Goal: Communication & Community: Answer question/provide support

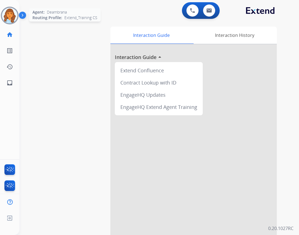
click at [9, 17] on img at bounding box center [10, 16] width 16 height 16
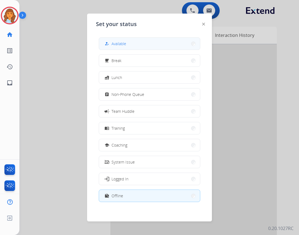
click at [132, 47] on button "how_to_reg Available" at bounding box center [149, 44] width 101 height 12
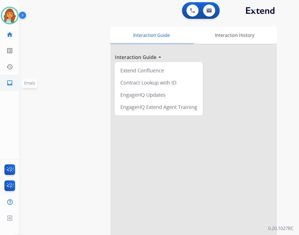
click at [6, 85] on link "inbox Emails" at bounding box center [10, 83] width 16 height 16
select select "**********"
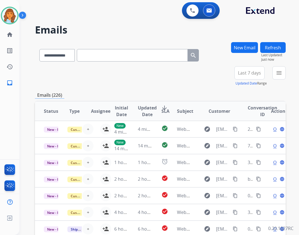
click at [269, 72] on div "**********" at bounding box center [258, 76] width 56 height 20
click at [275, 74] on button "menu Filters" at bounding box center [278, 72] width 13 height 13
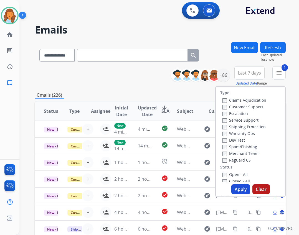
click at [227, 172] on label "Open - All" at bounding box center [234, 174] width 25 height 5
click at [241, 127] on label "Shipping Protection" at bounding box center [243, 126] width 43 height 5
click at [236, 108] on label "Customer Support" at bounding box center [242, 106] width 41 height 5
click at [238, 190] on button "Apply" at bounding box center [240, 189] width 19 height 10
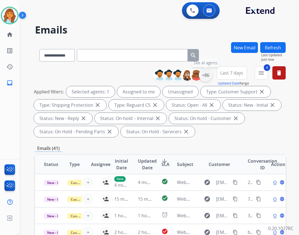
click at [211, 75] on div "+86" at bounding box center [205, 74] width 13 height 13
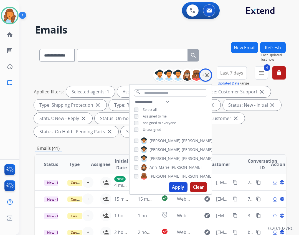
click at [150, 127] on span "Unassigned" at bounding box center [152, 129] width 18 height 5
click at [173, 182] on div "Apply Clear" at bounding box center [170, 187] width 82 height 14
click at [173, 185] on button "Apply" at bounding box center [178, 187] width 19 height 10
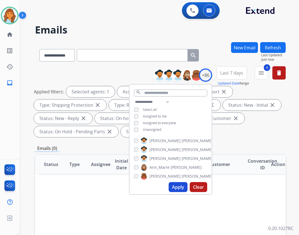
click at [235, 147] on div "Emails (0)" at bounding box center [160, 148] width 251 height 7
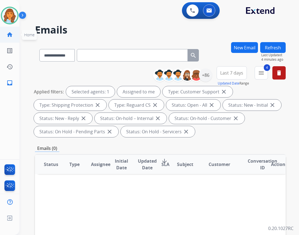
click at [13, 34] on link "home Home" at bounding box center [10, 35] width 16 height 16
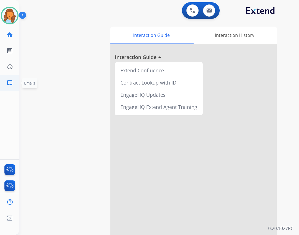
click at [2, 84] on li "inbox Emails Emails" at bounding box center [10, 83] width 16 height 16
click at [16, 85] on link "inbox Emails" at bounding box center [10, 83] width 16 height 16
select select "**********"
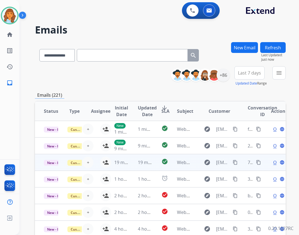
click at [147, 159] on td "19 minutes ago" at bounding box center [141, 162] width 24 height 17
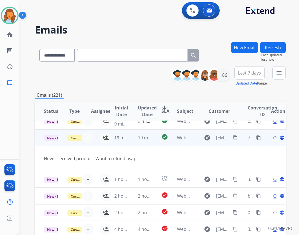
scroll to position [26, 0]
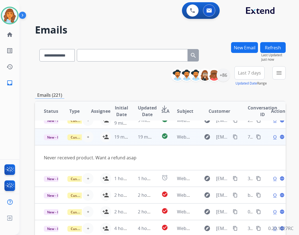
click at [233, 137] on mat-icon "content_copy" at bounding box center [235, 136] width 5 height 5
click at [273, 140] on span "Open" at bounding box center [278, 137] width 11 height 7
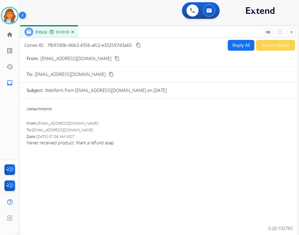
drag, startPoint x: 100, startPoint y: 41, endPoint x: 113, endPoint y: 26, distance: 19.4
click at [113, 30] on div "Inbox 00:00:03" at bounding box center [158, 32] width 277 height 12
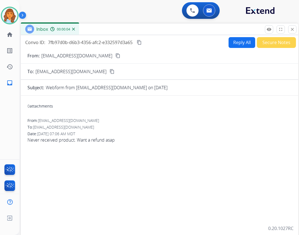
click at [234, 44] on button "Reply All" at bounding box center [241, 42] width 27 height 11
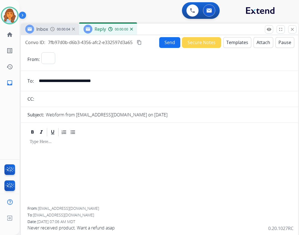
select select "**********"
click at [228, 44] on button "Templates" at bounding box center [237, 42] width 28 height 11
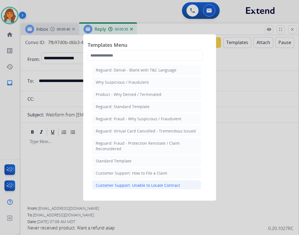
click at [138, 182] on li "Customer Support: Unable to Locate Contract" at bounding box center [146, 185] width 109 height 11
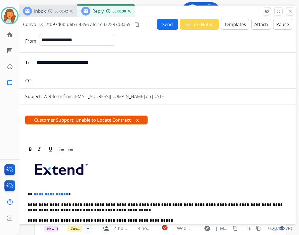
drag, startPoint x: 151, startPoint y: 29, endPoint x: 147, endPoint y: 7, distance: 22.8
click at [147, 7] on div "Inbox 00:00:42 Reply 00:00:38" at bounding box center [157, 12] width 277 height 12
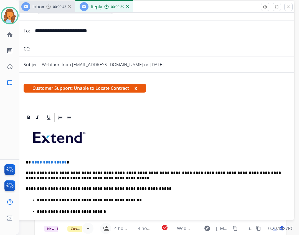
scroll to position [111, 0]
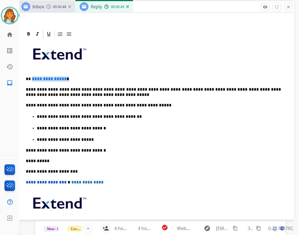
drag, startPoint x: 31, startPoint y: 77, endPoint x: 83, endPoint y: 74, distance: 51.9
click at [83, 74] on div "**********" at bounding box center [156, 146] width 264 height 215
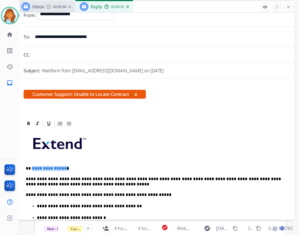
scroll to position [0, 0]
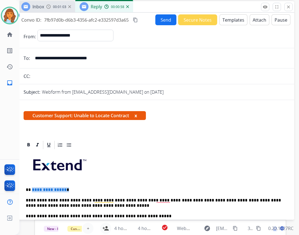
click at [171, 10] on div "Inbox 00:01:03 Reply 00:00:58" at bounding box center [155, 7] width 277 height 12
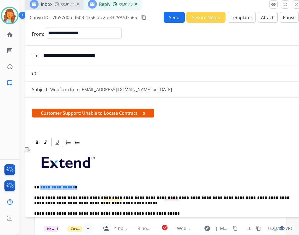
drag, startPoint x: 191, startPoint y: 9, endPoint x: 211, endPoint y: 7, distance: 20.1
click at [202, 6] on div "Inbox 00:01:44 Reply 00:01:40" at bounding box center [163, 5] width 277 height 12
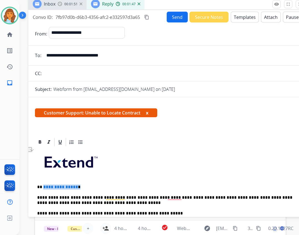
click at [242, 17] on button "Templates" at bounding box center [245, 17] width 28 height 11
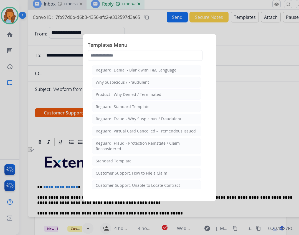
click at [195, 24] on div at bounding box center [149, 117] width 299 height 235
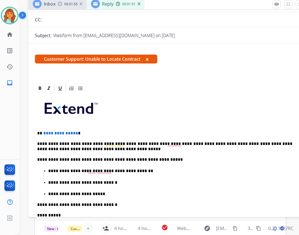
scroll to position [55, 0]
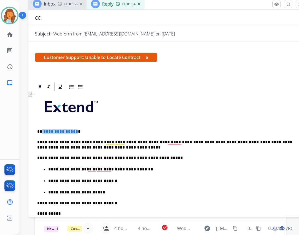
drag, startPoint x: 42, startPoint y: 131, endPoint x: 75, endPoint y: 134, distance: 32.6
click at [75, 134] on p "**********" at bounding box center [164, 131] width 255 height 5
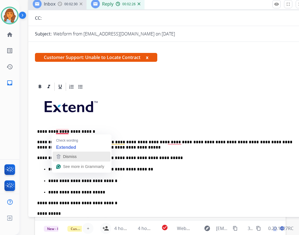
click at [60, 155] on icon "button" at bounding box center [58, 156] width 7 height 7
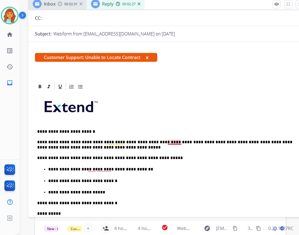
click at [169, 143] on p "**********" at bounding box center [164, 145] width 255 height 10
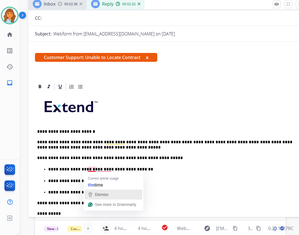
click at [96, 193] on span "Dismiss" at bounding box center [102, 194] width 14 height 4
click at [104, 192] on span "Dismiss" at bounding box center [111, 194] width 14 height 4
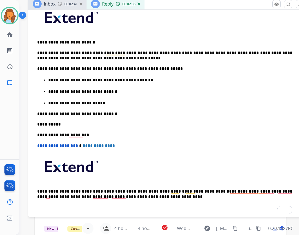
scroll to position [166, 0]
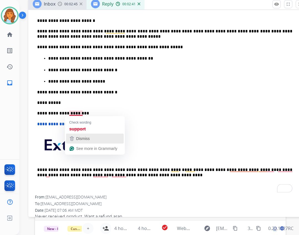
click at [81, 141] on span "Dismiss" at bounding box center [83, 138] width 14 height 4
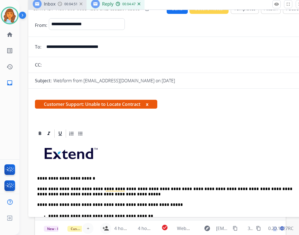
scroll to position [0, 0]
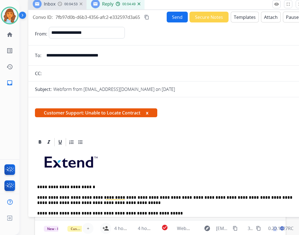
click at [167, 19] on button "Send" at bounding box center [177, 17] width 21 height 11
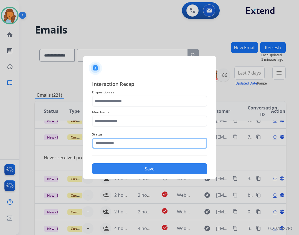
click at [127, 141] on input "text" at bounding box center [149, 143] width 115 height 11
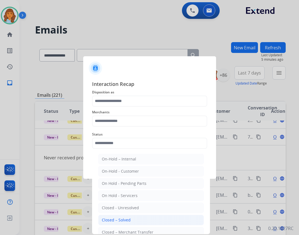
click at [115, 219] on div "Closed – Solved" at bounding box center [116, 220] width 29 height 6
type input "**********"
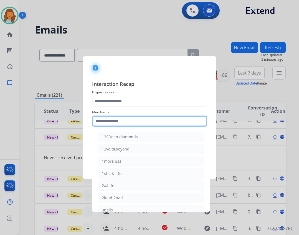
click at [118, 121] on input "text" at bounding box center [149, 121] width 115 height 11
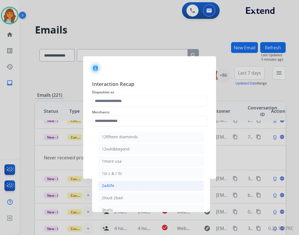
click at [128, 180] on li "2a4life" at bounding box center [151, 185] width 106 height 11
type input "*******"
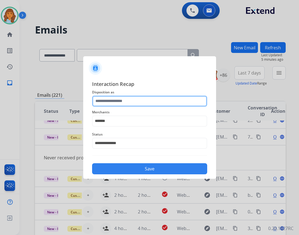
click at [114, 99] on input "text" at bounding box center [149, 101] width 115 height 11
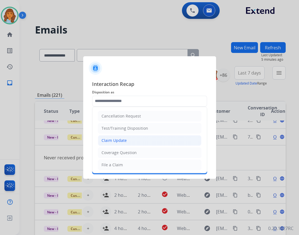
click at [121, 142] on div "Claim Update" at bounding box center [113, 141] width 25 height 6
type input "**********"
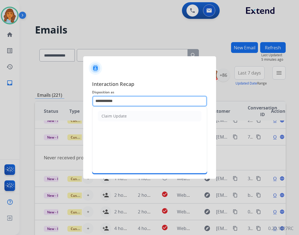
drag, startPoint x: 127, startPoint y: 101, endPoint x: 90, endPoint y: 101, distance: 37.7
click at [90, 101] on div "**********" at bounding box center [149, 127] width 133 height 103
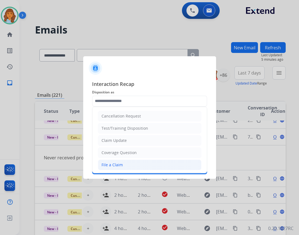
click at [121, 169] on li "File a Claim" at bounding box center [149, 165] width 103 height 11
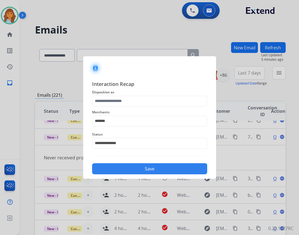
type input "**********"
click at [121, 168] on button "Save" at bounding box center [149, 168] width 115 height 11
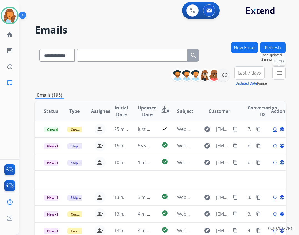
click at [277, 70] on mat-icon "menu" at bounding box center [279, 73] width 7 height 7
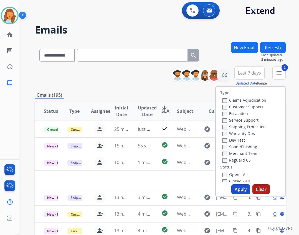
click at [227, 127] on label "Shipping Protection" at bounding box center [243, 126] width 43 height 5
click at [220, 106] on div "Claims Adjudication Customer Support Escalation Service Support Shipping Protec…" at bounding box center [243, 130] width 46 height 67
click at [220, 107] on div "Claims Adjudication Customer Support Escalation Service Support Shipping Protec…" at bounding box center [243, 130] width 46 height 67
drag, startPoint x: 243, startPoint y: 190, endPoint x: 240, endPoint y: 197, distance: 6.8
click at [240, 197] on div "Type Claims Adjudication Customer Support Escalation Service Support Shipping P…" at bounding box center [250, 141] width 70 height 111
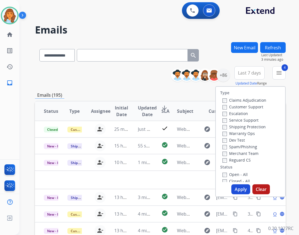
click at [241, 194] on div "Type Claims Adjudication Customer Support Escalation Service Support Shipping P…" at bounding box center [250, 141] width 70 height 111
click at [241, 187] on button "Apply" at bounding box center [240, 189] width 19 height 10
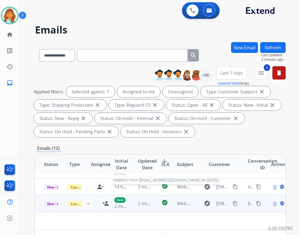
scroll to position [19, 0]
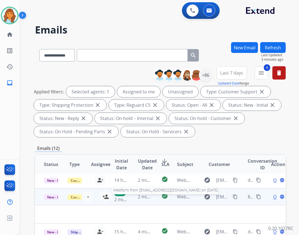
click at [181, 195] on span "Webform from [EMAIL_ADDRESS][DOMAIN_NAME] on [DATE]" at bounding box center [240, 197] width 126 height 6
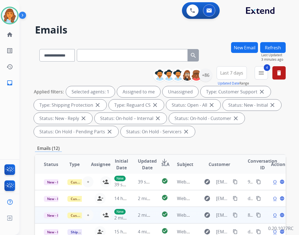
scroll to position [1, 0]
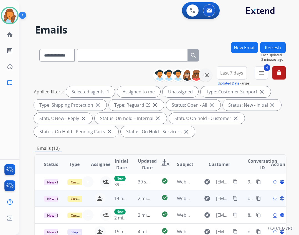
click at [152, 200] on td "check_circle" at bounding box center [160, 198] width 16 height 17
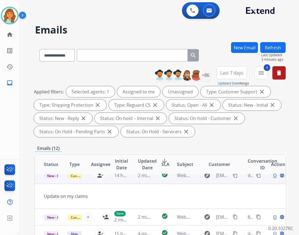
scroll to position [26, 0]
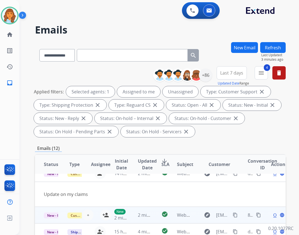
click at [152, 212] on td "check_circle" at bounding box center [160, 215] width 16 height 17
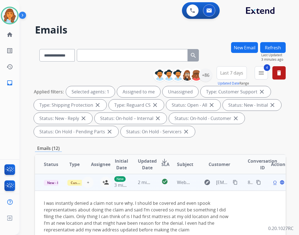
scroll to position [52, 0]
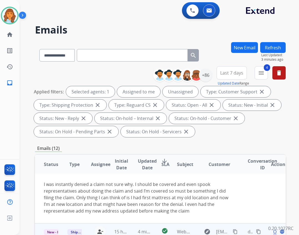
click at [141, 228] on td "4 minutes ago" at bounding box center [141, 231] width 24 height 17
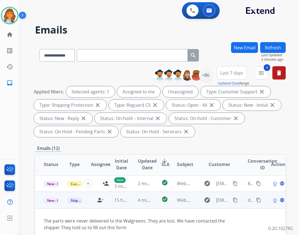
scroll to position [111, 0]
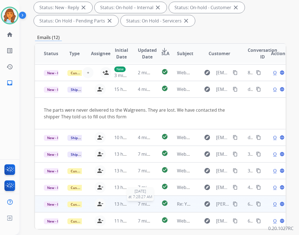
click at [140, 202] on span "7 minutes ago" at bounding box center [153, 204] width 30 height 6
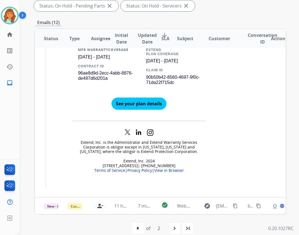
scroll to position [134, 0]
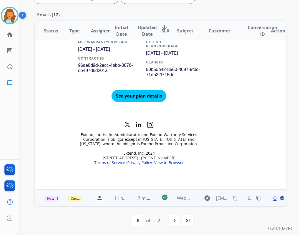
click at [131, 197] on td "7 minutes ago" at bounding box center [141, 198] width 24 height 17
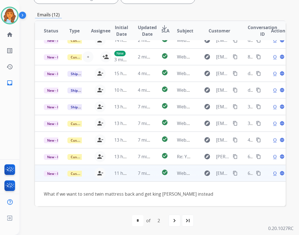
scroll to position [25, 0]
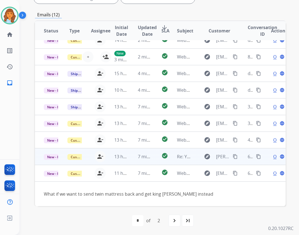
click at [134, 155] on td "7 minutes ago" at bounding box center [141, 156] width 24 height 17
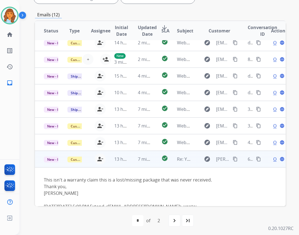
scroll to position [22, 0]
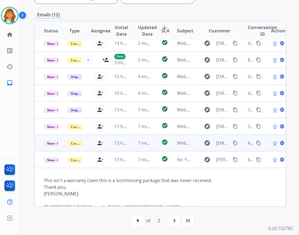
click at [129, 143] on td "7 minutes ago" at bounding box center [141, 143] width 24 height 17
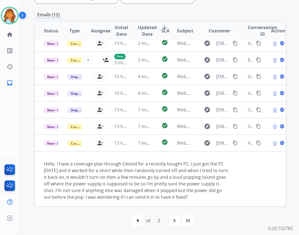
scroll to position [59, 0]
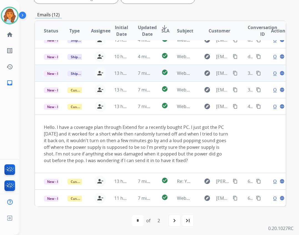
click at [135, 73] on td "7 minutes ago" at bounding box center [141, 73] width 24 height 17
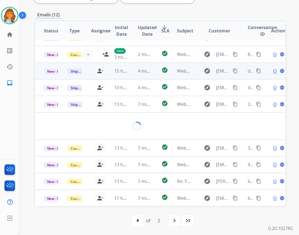
scroll to position [26, 0]
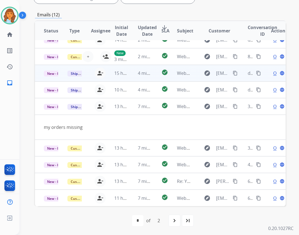
click at [135, 77] on td "4 minutes ago" at bounding box center [141, 73] width 24 height 17
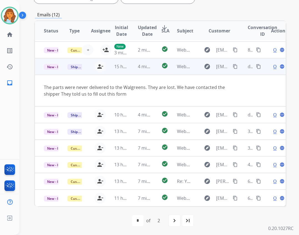
click at [135, 72] on td "4 minutes ago" at bounding box center [141, 66] width 24 height 17
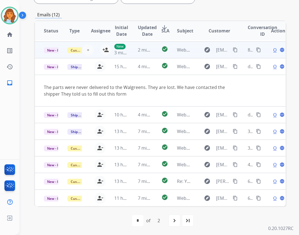
scroll to position [1, 0]
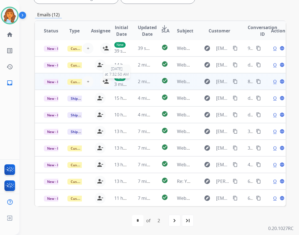
click at [126, 83] on span "3 minutes ago" at bounding box center [129, 84] width 30 height 6
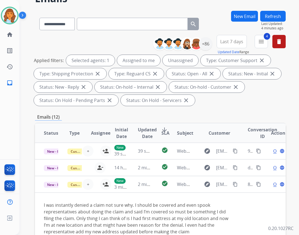
scroll to position [23, 0]
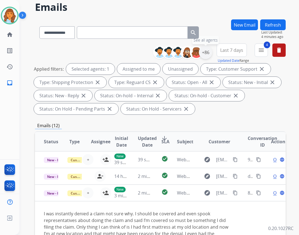
click at [204, 53] on div "+86" at bounding box center [205, 52] width 13 height 13
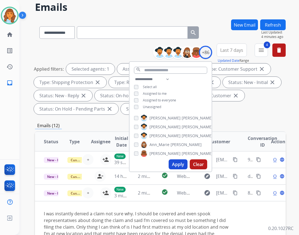
click at [148, 107] on span "Unassigned" at bounding box center [152, 107] width 18 height 5
click at [170, 165] on button "Apply" at bounding box center [178, 164] width 19 height 10
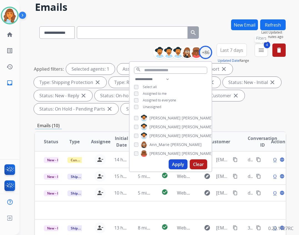
click at [265, 53] on button "4 menu Filters" at bounding box center [261, 50] width 13 height 13
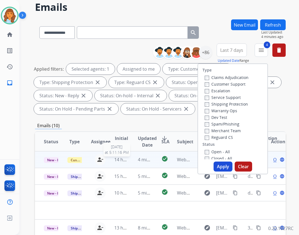
click at [119, 159] on span "14 hours ago" at bounding box center [127, 160] width 27 height 6
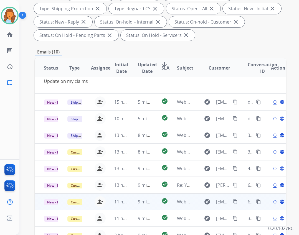
scroll to position [134, 0]
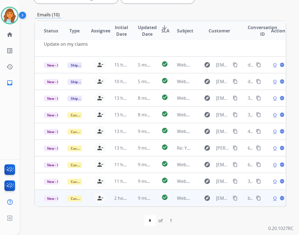
click at [233, 198] on mat-icon "content_copy" at bounding box center [235, 198] width 5 height 5
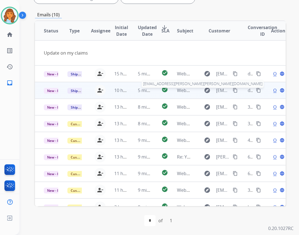
scroll to position [26, 0]
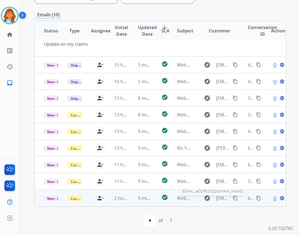
click at [216, 198] on span "[EMAIL_ADDRESS][DOMAIN_NAME]" at bounding box center [223, 198] width 14 height 7
type input "**********"
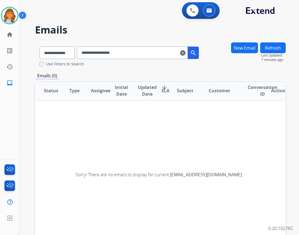
scroll to position [1, 0]
click at [185, 54] on mat-icon "clear" at bounding box center [183, 53] width 6 height 7
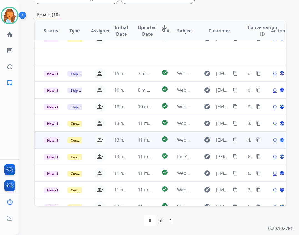
scroll to position [19, 0]
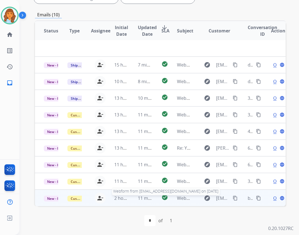
click at [184, 199] on span "Webform from [EMAIL_ADDRESS][DOMAIN_NAME] on [DATE]" at bounding box center [240, 198] width 126 height 6
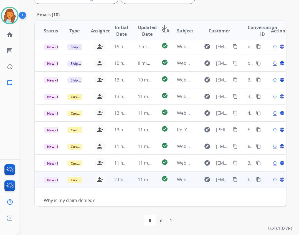
scroll to position [25, 0]
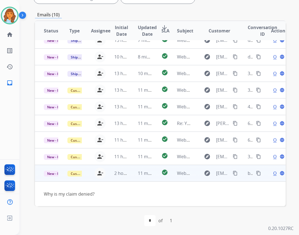
click at [273, 174] on span "Open" at bounding box center [278, 173] width 11 height 7
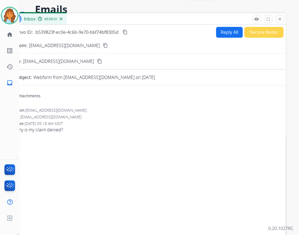
scroll to position [0, 0]
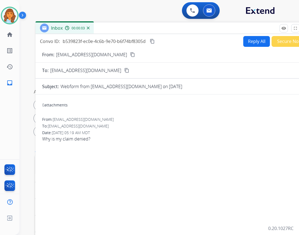
drag, startPoint x: 93, startPoint y: 44, endPoint x: 121, endPoint y: 33, distance: 29.5
click at [121, 33] on div "Inbox 00:00:03" at bounding box center [173, 28] width 277 height 12
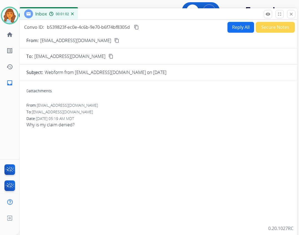
drag, startPoint x: 110, startPoint y: 29, endPoint x: 94, endPoint y: 14, distance: 21.2
click at [94, 14] on div "Inbox 00:01:02" at bounding box center [158, 14] width 277 height 12
click at [227, 26] on button "Reply All" at bounding box center [240, 27] width 27 height 11
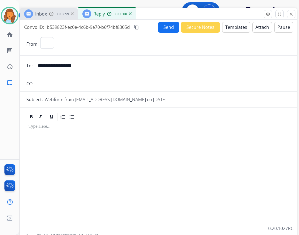
select select "**********"
click at [241, 24] on button "Templates" at bounding box center [236, 27] width 28 height 11
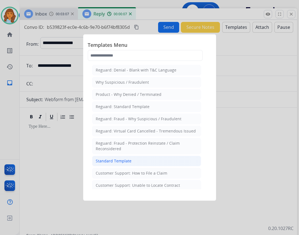
click at [133, 159] on li "Standard Template" at bounding box center [146, 161] width 109 height 11
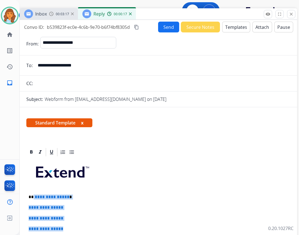
drag, startPoint x: 33, startPoint y: 198, endPoint x: 67, endPoint y: 226, distance: 43.7
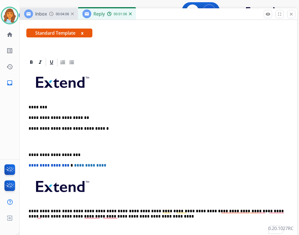
scroll to position [55, 0]
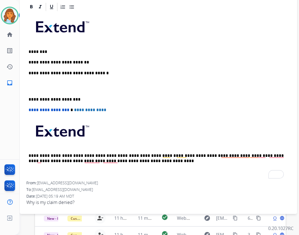
click at [28, 70] on div "**********" at bounding box center [158, 96] width 264 height 169
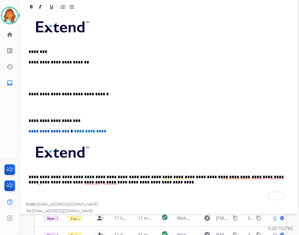
click at [84, 68] on div "**********" at bounding box center [158, 107] width 264 height 191
click at [73, 63] on p "**********" at bounding box center [156, 62] width 255 height 5
click at [81, 63] on p "**********" at bounding box center [156, 62] width 255 height 5
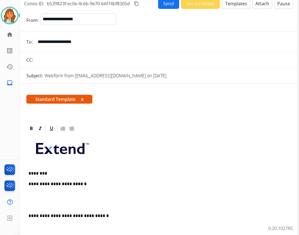
scroll to position [0, 0]
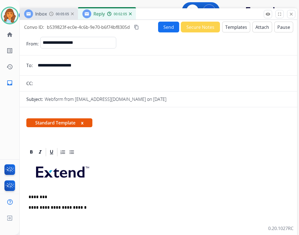
click at [165, 12] on div "Inbox 00:05:05 Reply 00:02:05" at bounding box center [158, 14] width 277 height 12
drag, startPoint x: 77, startPoint y: 208, endPoint x: 85, endPoint y: 206, distance: 9.1
click at [77, 208] on p "**********" at bounding box center [156, 207] width 255 height 5
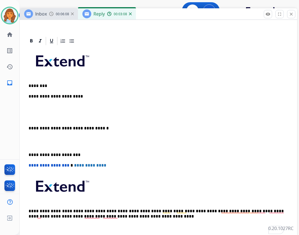
scroll to position [122, 0]
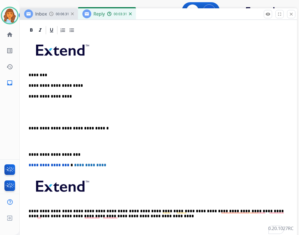
click at [70, 95] on p "**********" at bounding box center [156, 96] width 255 height 5
click at [69, 97] on p "**********" at bounding box center [156, 96] width 255 height 5
click at [72, 94] on p "**********" at bounding box center [156, 96] width 255 height 5
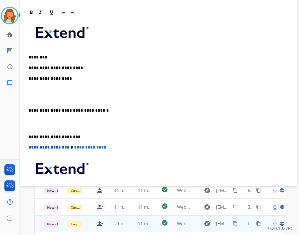
scroll to position [39, 0]
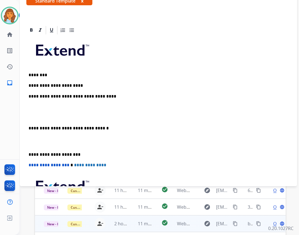
drag, startPoint x: 28, startPoint y: 128, endPoint x: 32, endPoint y: 127, distance: 4.4
click at [28, 128] on div "**********" at bounding box center [158, 136] width 264 height 202
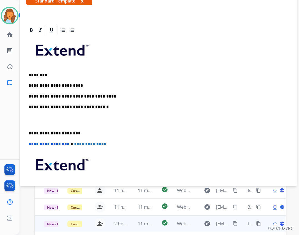
click at [28, 134] on div "**********" at bounding box center [158, 125] width 264 height 180
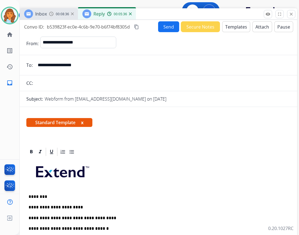
scroll to position [0, 0]
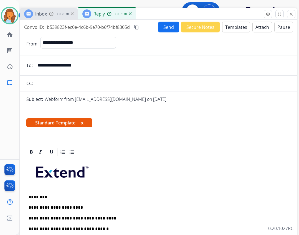
click at [162, 27] on button "Send" at bounding box center [168, 27] width 21 height 11
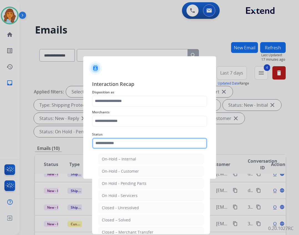
click at [95, 142] on input "text" at bounding box center [149, 143] width 115 height 11
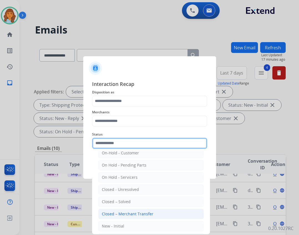
scroll to position [28, 0]
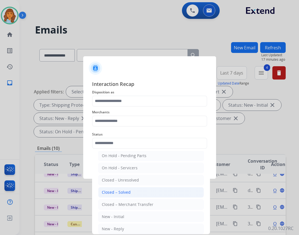
click at [128, 189] on li "Closed – Solved" at bounding box center [151, 192] width 106 height 11
type input "**********"
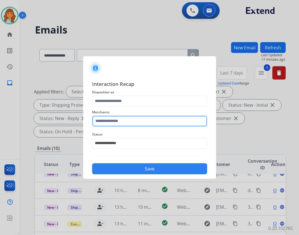
click at [132, 127] on div "Merchants" at bounding box center [149, 118] width 115 height 22
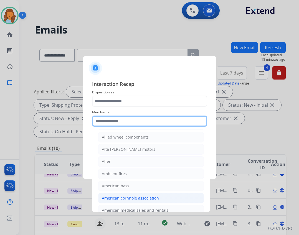
scroll to position [444, 0]
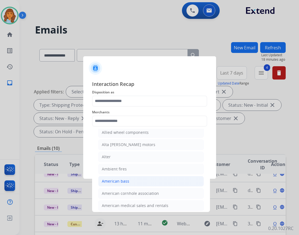
click at [171, 180] on li "American bass" at bounding box center [151, 181] width 106 height 11
type input "**********"
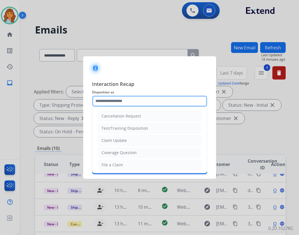
click at [158, 102] on input "text" at bounding box center [149, 101] width 115 height 11
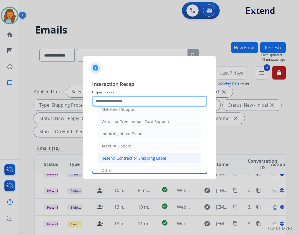
scroll to position [87, 0]
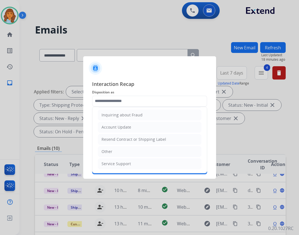
click at [157, 158] on ul "Cancellation Request Test/Training Disposition Claim Update Coverage Question F…" at bounding box center [149, 97] width 115 height 152
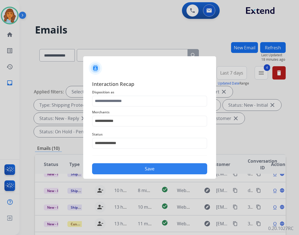
click at [155, 163] on div "Save" at bounding box center [149, 167] width 115 height 14
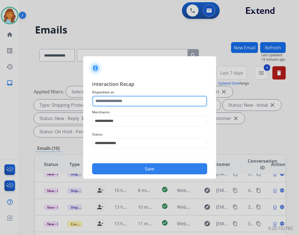
click at [128, 98] on input "text" at bounding box center [149, 101] width 115 height 11
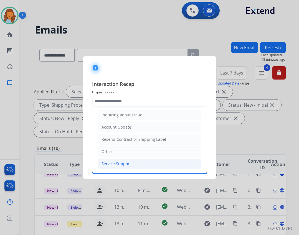
click at [126, 160] on li "Service Support" at bounding box center [149, 164] width 103 height 11
type input "**********"
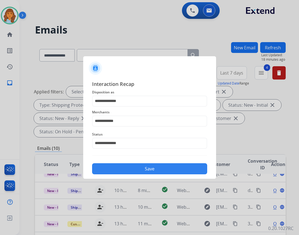
click at [135, 168] on button "Save" at bounding box center [149, 168] width 115 height 11
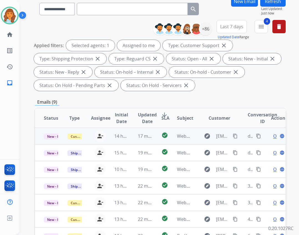
scroll to position [134, 0]
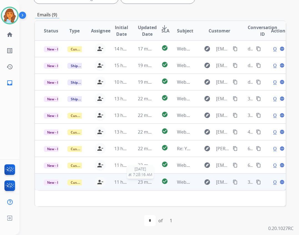
click at [148, 181] on span "23 minutes ago" at bounding box center [154, 182] width 32 height 6
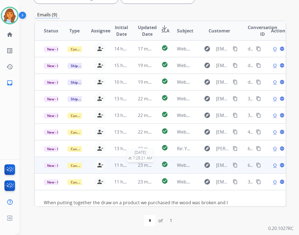
scroll to position [15, 0]
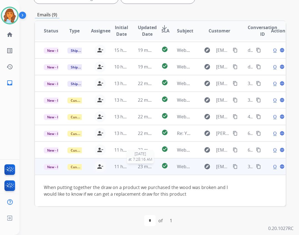
click at [147, 168] on span "23 minutes ago" at bounding box center [154, 167] width 32 height 6
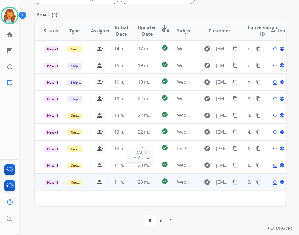
scroll to position [0, 0]
click at [148, 188] on td "23 minutes ago" at bounding box center [141, 182] width 24 height 17
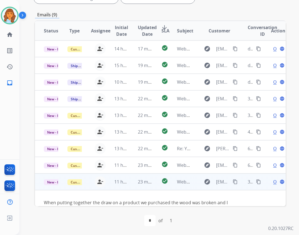
scroll to position [15, 0]
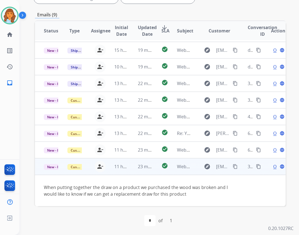
click at [134, 162] on td "23 minutes ago" at bounding box center [141, 166] width 24 height 17
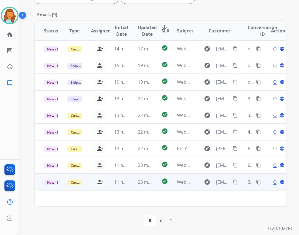
scroll to position [0, 0]
click at [134, 176] on td "23 minutes ago" at bounding box center [141, 182] width 24 height 17
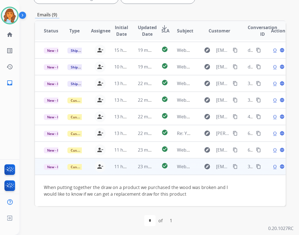
click at [143, 171] on td "23 minutes ago" at bounding box center [141, 166] width 24 height 17
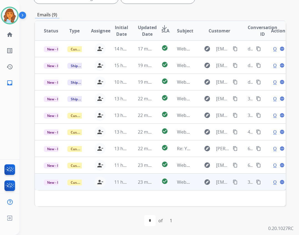
click at [156, 181] on td "check_circle" at bounding box center [160, 182] width 16 height 17
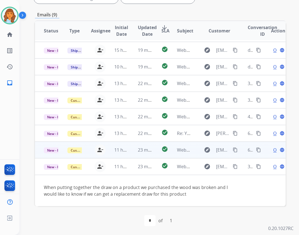
click at [145, 155] on td "23 minutes ago" at bounding box center [141, 150] width 24 height 17
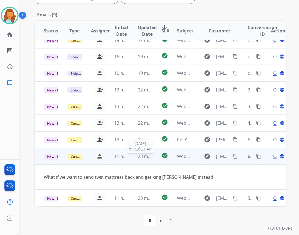
scroll to position [9, 0]
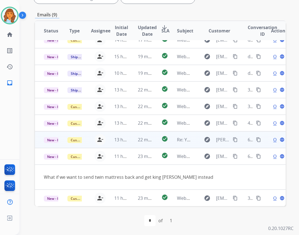
click at [147, 136] on td "22 minutes ago" at bounding box center [141, 139] width 24 height 17
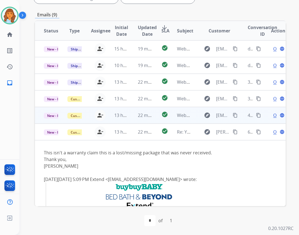
click at [155, 116] on td "check_circle" at bounding box center [160, 115] width 16 height 17
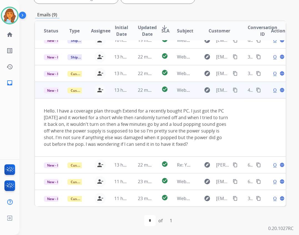
scroll to position [42, 0]
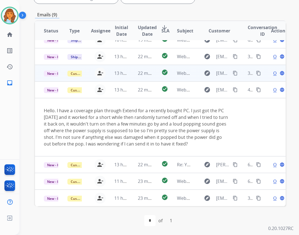
click at [150, 77] on td "22 minutes ago" at bounding box center [141, 73] width 24 height 17
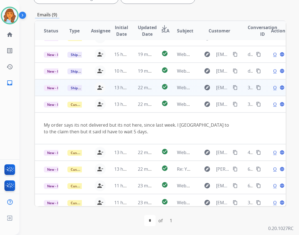
scroll to position [16, 0]
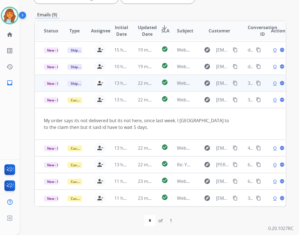
click at [154, 80] on td "check_circle" at bounding box center [160, 83] width 16 height 17
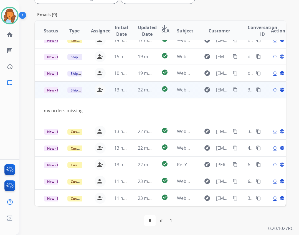
scroll to position [9, 0]
click at [159, 90] on td "check_circle" at bounding box center [160, 90] width 16 height 17
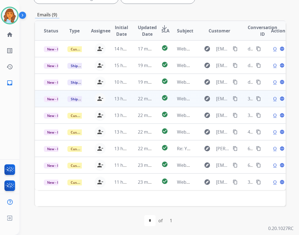
click at [129, 105] on td "22 minutes ago" at bounding box center [141, 98] width 24 height 17
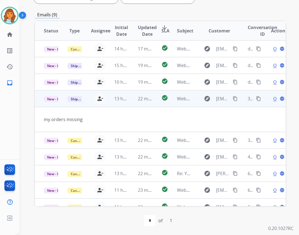
scroll to position [9, 0]
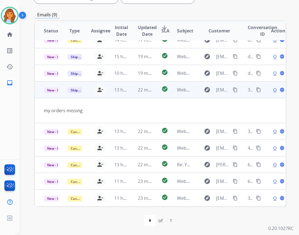
click at [233, 88] on mat-icon "content_copy" at bounding box center [235, 89] width 5 height 5
click at [273, 90] on span "Open" at bounding box center [278, 90] width 11 height 7
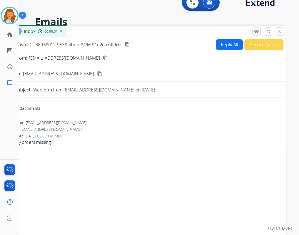
scroll to position [0, 0]
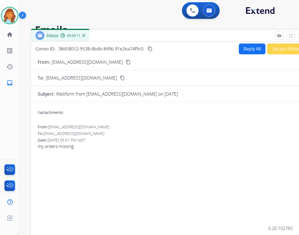
drag, startPoint x: 115, startPoint y: 39, endPoint x: 137, endPoint y: 35, distance: 23.1
click at [137, 35] on div "Inbox 00:00:11" at bounding box center [169, 36] width 277 height 12
click at [251, 49] on button "Reply All" at bounding box center [252, 49] width 27 height 11
select select "**********"
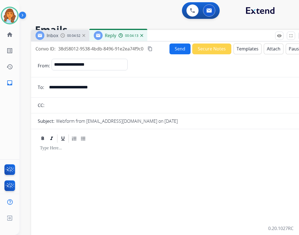
click at [240, 45] on button "Templates" at bounding box center [247, 49] width 28 height 11
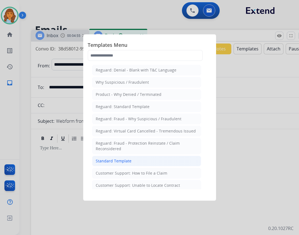
click at [136, 164] on li "Standard Template" at bounding box center [146, 161] width 109 height 11
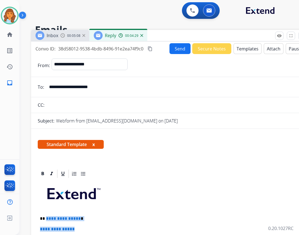
drag, startPoint x: 46, startPoint y: 219, endPoint x: 77, endPoint y: 225, distance: 31.4
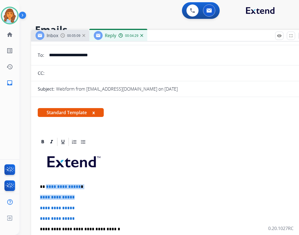
scroll to position [111, 0]
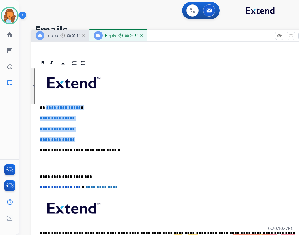
drag, startPoint x: 86, startPoint y: 138, endPoint x: 45, endPoint y: 108, distance: 50.3
click at [45, 108] on div "**********" at bounding box center [170, 163] width 264 height 191
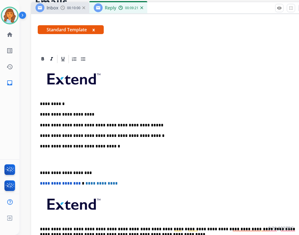
scroll to position [83, 0]
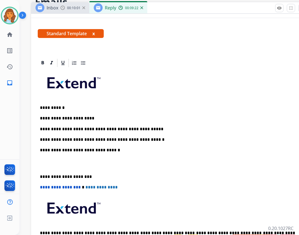
click at [39, 177] on div "**********" at bounding box center [170, 163] width 264 height 191
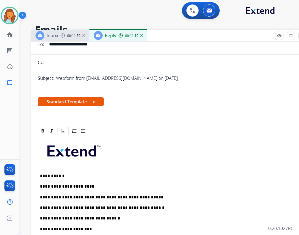
scroll to position [55, 0]
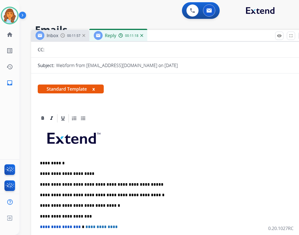
click at [145, 192] on div "**********" at bounding box center [170, 210] width 264 height 175
click at [153, 196] on p "**********" at bounding box center [167, 195] width 255 height 5
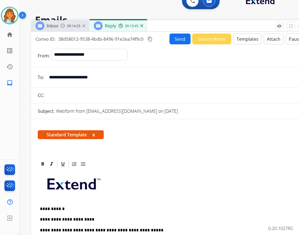
scroll to position [0, 0]
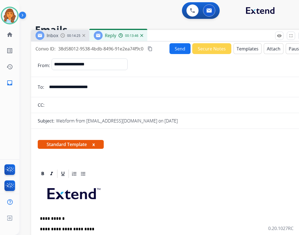
click at [174, 53] on button "Send" at bounding box center [179, 48] width 21 height 11
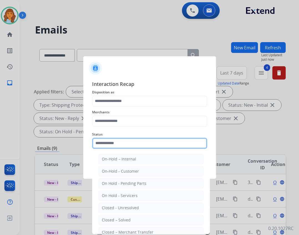
click at [106, 144] on input "text" at bounding box center [149, 143] width 115 height 11
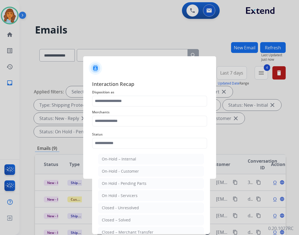
drag, startPoint x: 109, startPoint y: 220, endPoint x: 114, endPoint y: 178, distance: 43.0
click at [109, 220] on div "Closed – Solved" at bounding box center [116, 220] width 29 height 6
type input "**********"
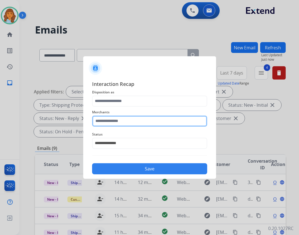
click at [126, 116] on input "text" at bounding box center [149, 121] width 115 height 11
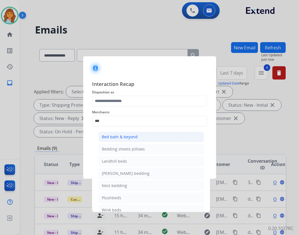
click at [119, 141] on li "Bed bath & beyond" at bounding box center [151, 137] width 106 height 11
type input "**********"
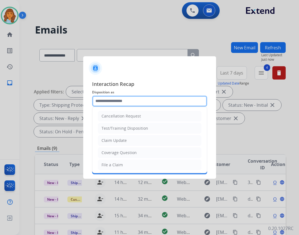
click at [116, 103] on input "text" at bounding box center [149, 101] width 115 height 11
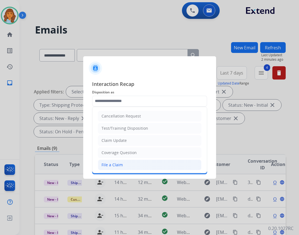
click at [123, 162] on li "File a Claim" at bounding box center [149, 165] width 103 height 11
type input "**********"
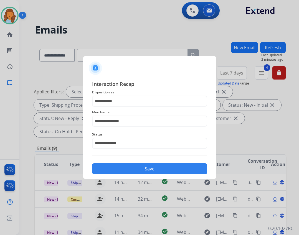
click at [133, 167] on button "Save" at bounding box center [149, 168] width 115 height 11
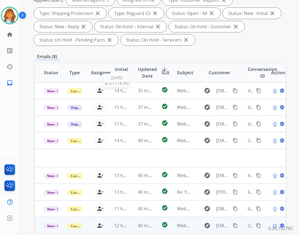
scroll to position [134, 0]
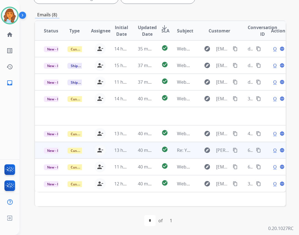
click at [135, 154] on td "40 minutes ago" at bounding box center [141, 150] width 24 height 17
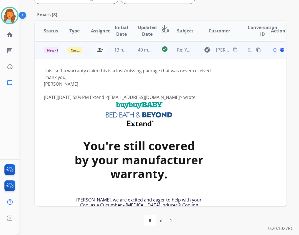
scroll to position [83, 0]
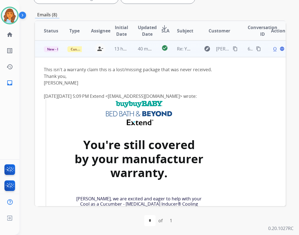
click at [273, 50] on span "Open" at bounding box center [278, 48] width 11 height 7
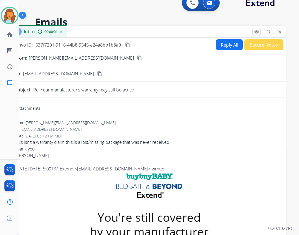
scroll to position [0, 0]
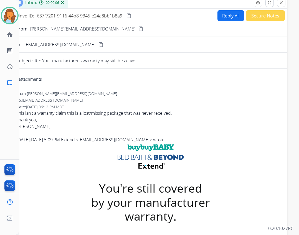
drag, startPoint x: 98, startPoint y: 40, endPoint x: 99, endPoint y: 4, distance: 36.9
click at [99, 4] on div "Inbox 00:00:06" at bounding box center [148, 3] width 277 height 12
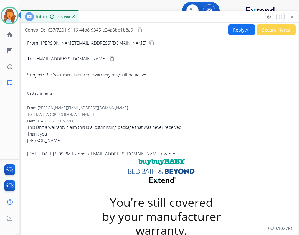
drag, startPoint x: 83, startPoint y: 3, endPoint x: 94, endPoint y: 17, distance: 17.8
click at [94, 17] on div "Inbox 00:04:00" at bounding box center [159, 17] width 277 height 12
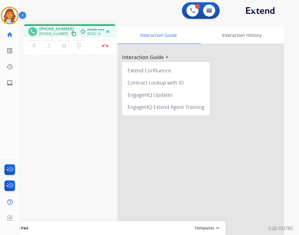
click at [71, 32] on mat-icon "content_copy" at bounding box center [73, 33] width 5 height 5
click at [16, 85] on link "inbox Emails" at bounding box center [10, 83] width 16 height 16
select select "**********"
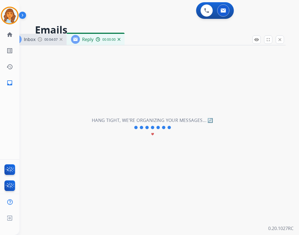
select select "**********"
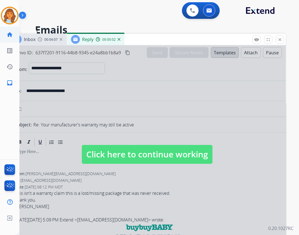
click at [10, 35] on mat-icon "home" at bounding box center [9, 34] width 7 height 7
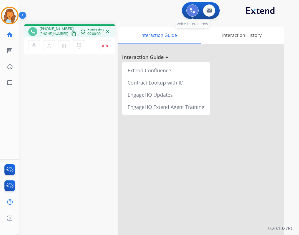
drag, startPoint x: 194, startPoint y: 15, endPoint x: 190, endPoint y: 14, distance: 3.1
click at [193, 15] on button at bounding box center [192, 10] width 12 height 12
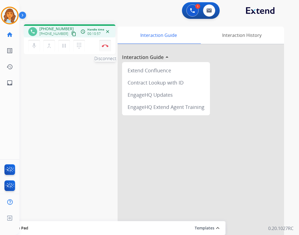
click at [104, 48] on button "Disconnect" at bounding box center [105, 46] width 12 height 12
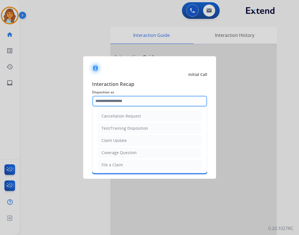
click at [140, 102] on input "text" at bounding box center [149, 101] width 115 height 11
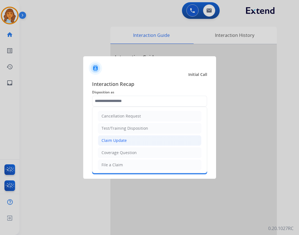
click at [121, 139] on div "Claim Update" at bounding box center [113, 141] width 25 height 6
type input "**********"
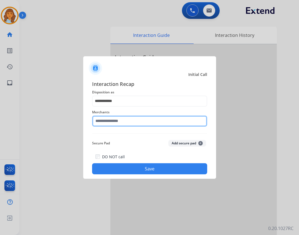
click at [123, 124] on input "text" at bounding box center [149, 121] width 115 height 11
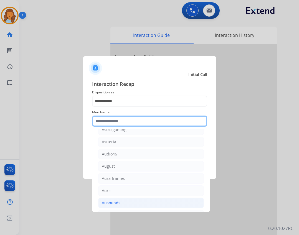
scroll to position [887, 0]
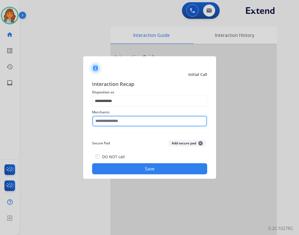
click at [126, 120] on input "text" at bounding box center [149, 121] width 115 height 11
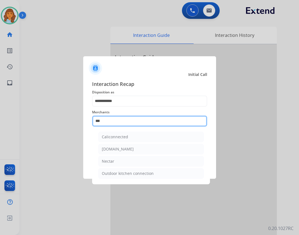
type input "****"
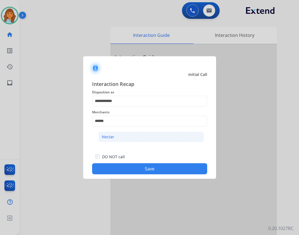
click at [127, 135] on li "Nectar" at bounding box center [151, 137] width 106 height 11
type input "******"
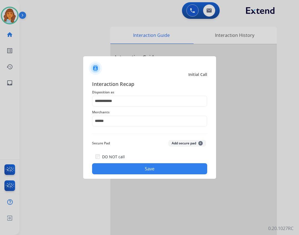
click at [136, 166] on button "Save" at bounding box center [149, 168] width 115 height 11
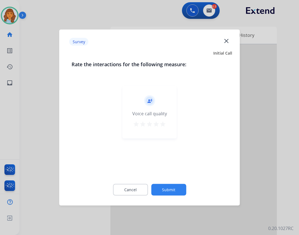
click at [160, 189] on button "Submit" at bounding box center [168, 190] width 35 height 12
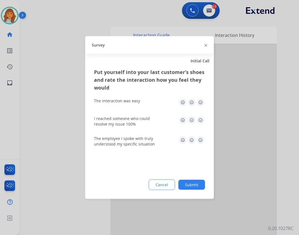
click at [190, 183] on button "Submit" at bounding box center [191, 185] width 27 height 10
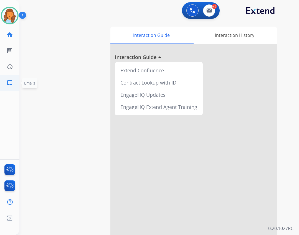
click at [12, 83] on mat-icon "inbox" at bounding box center [9, 83] width 7 height 7
select select "**********"
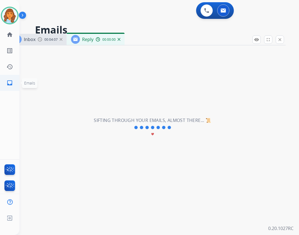
select select "**********"
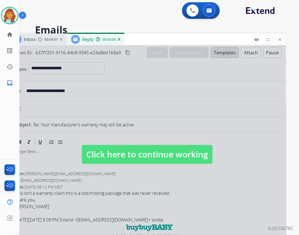
click at [140, 152] on span "Click here to continue working" at bounding box center [147, 154] width 131 height 19
select select
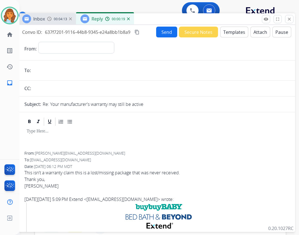
drag, startPoint x: 132, startPoint y: 40, endPoint x: 141, endPoint y: 20, distance: 22.6
click at [141, 20] on div "Inbox 00:04:13 Reply 00:00:19" at bounding box center [156, 19] width 277 height 12
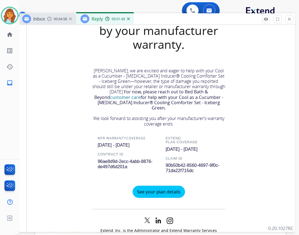
scroll to position [202, 0]
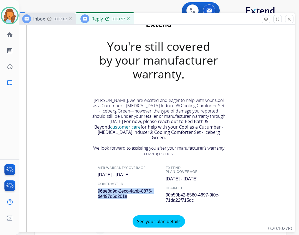
drag, startPoint x: 96, startPoint y: 189, endPoint x: 137, endPoint y: 199, distance: 42.2
click at [137, 199] on p "96ae8d9d-2ecc-4abb-8876-de497d6d201a" at bounding box center [128, 192] width 61 height 13
copy span "96ae8d9d-2ecc-4abb-8876-de497d6d201a"
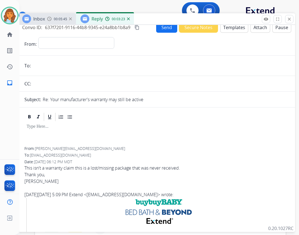
scroll to position [0, 0]
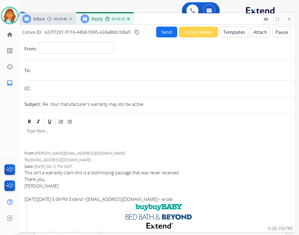
click at [229, 32] on button "Templates" at bounding box center [234, 32] width 28 height 11
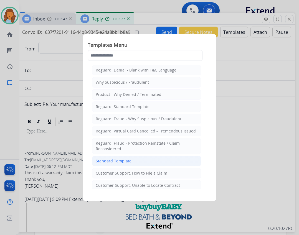
click at [125, 161] on div "Standard Template" at bounding box center [114, 161] width 36 height 6
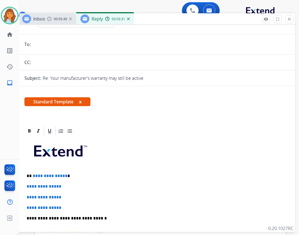
scroll to position [55, 0]
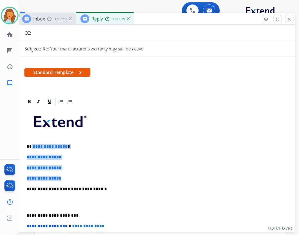
drag, startPoint x: 31, startPoint y: 144, endPoint x: 64, endPoint y: 180, distance: 48.6
click at [64, 180] on div "**********" at bounding box center [156, 202] width 264 height 191
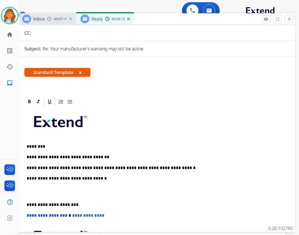
click at [176, 166] on p "**********" at bounding box center [154, 168] width 255 height 5
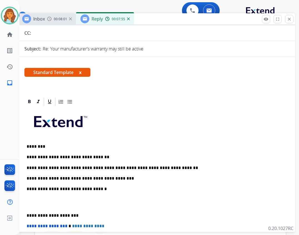
click at [26, 215] on div "**********" at bounding box center [156, 202] width 264 height 191
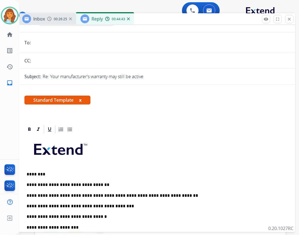
scroll to position [0, 0]
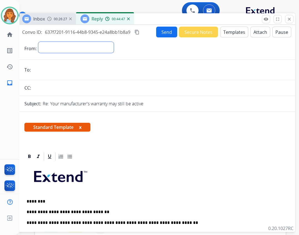
click at [114, 51] on select "**********" at bounding box center [75, 47] width 75 height 11
select select "**********"
click at [38, 42] on select "**********" at bounding box center [75, 47] width 75 height 11
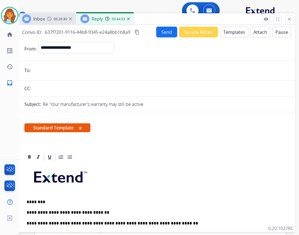
click at [65, 71] on input "email" at bounding box center [160, 70] width 256 height 11
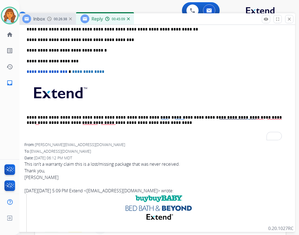
scroll to position [195, 0]
drag, startPoint x: 37, startPoint y: 144, endPoint x: 80, endPoint y: 143, distance: 43.8
click at [80, 143] on span "[PERSON_NAME][EMAIL_ADDRESS][DOMAIN_NAME]" at bounding box center [80, 144] width 90 height 5
copy span "[PERSON_NAME][EMAIL_ADDRESS][DOMAIN_NAME]"
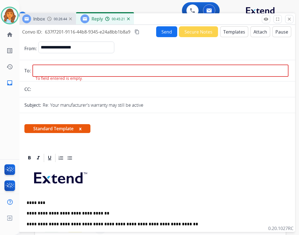
scroll to position [0, 0]
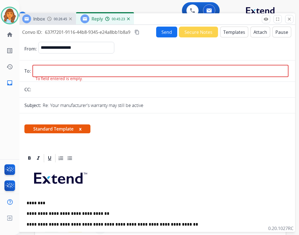
click at [65, 72] on input "email" at bounding box center [160, 71] width 256 height 12
paste input "**********"
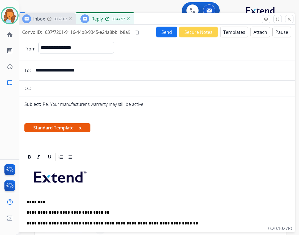
type input "**********"
click at [156, 33] on button "Send" at bounding box center [166, 32] width 21 height 11
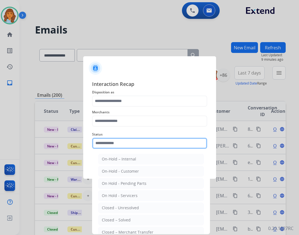
click at [128, 144] on input "text" at bounding box center [149, 143] width 115 height 11
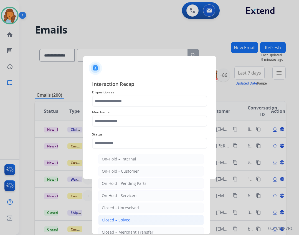
click at [113, 219] on div "Closed – Solved" at bounding box center [116, 220] width 29 height 6
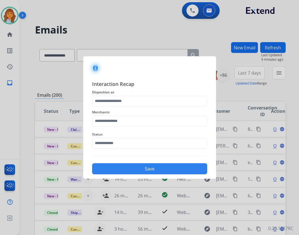
type input "**********"
click at [128, 127] on div "Merchants" at bounding box center [149, 118] width 115 height 22
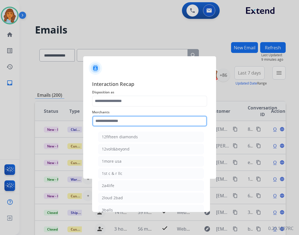
click at [129, 120] on input "text" at bounding box center [149, 121] width 115 height 11
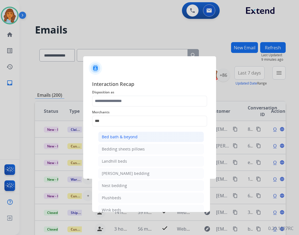
click at [145, 141] on li "Bed bath & beyond" at bounding box center [151, 137] width 106 height 11
type input "**********"
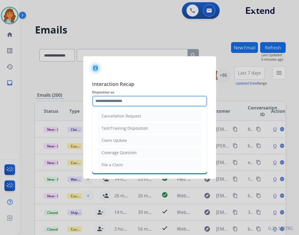
click at [113, 102] on input "text" at bounding box center [149, 101] width 115 height 11
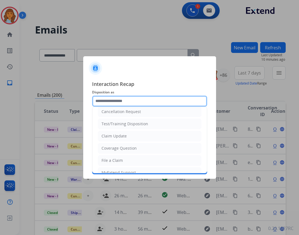
scroll to position [3, 0]
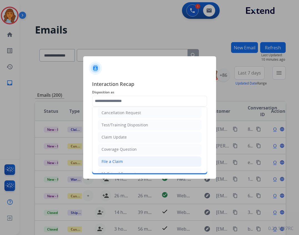
click at [130, 158] on li "File a Claim" at bounding box center [149, 161] width 103 height 11
type input "**********"
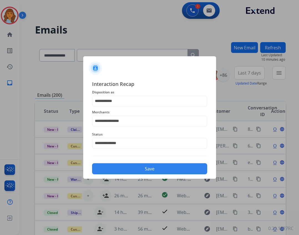
click at [144, 167] on button "Save" at bounding box center [149, 168] width 115 height 11
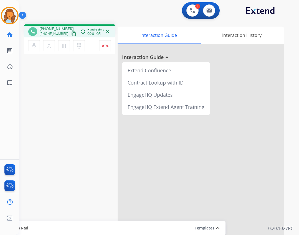
click at [71, 32] on mat-icon "content_copy" at bounding box center [73, 33] width 5 height 5
click at [71, 34] on div "+19035714637 content_copy" at bounding box center [58, 33] width 38 height 7
click at [71, 34] on mat-icon "content_copy" at bounding box center [73, 33] width 5 height 5
click at [184, 13] on div "1 Voice Interactions" at bounding box center [192, 10] width 17 height 12
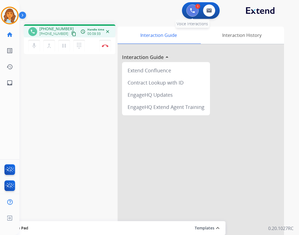
click at [188, 11] on button at bounding box center [192, 10] width 12 height 12
click at [191, 11] on img at bounding box center [192, 10] width 5 height 5
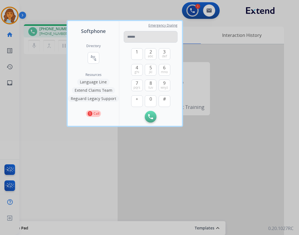
click at [143, 37] on input "tel" at bounding box center [151, 37] width 54 height 12
drag, startPoint x: 143, startPoint y: 37, endPoint x: 246, endPoint y: 73, distance: 109.3
click at [246, 73] on div at bounding box center [149, 117] width 299 height 235
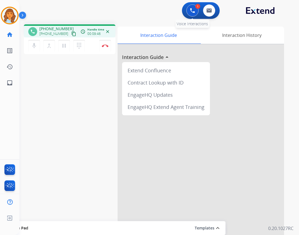
click at [192, 15] on button at bounding box center [192, 10] width 12 height 12
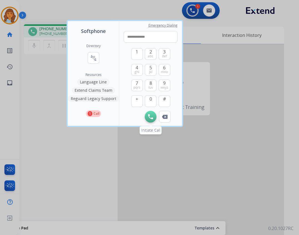
type input "**********"
click at [151, 119] on img at bounding box center [150, 116] width 5 height 5
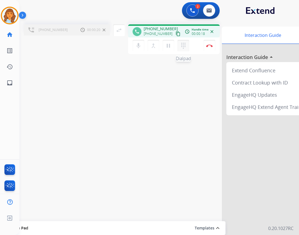
click at [179, 44] on button "dialpad Dialpad" at bounding box center [183, 46] width 12 height 12
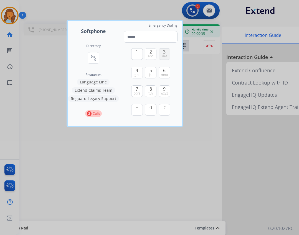
click at [165, 52] on span "3" at bounding box center [164, 52] width 2 height 7
type input "*"
click at [192, 107] on div at bounding box center [149, 117] width 299 height 235
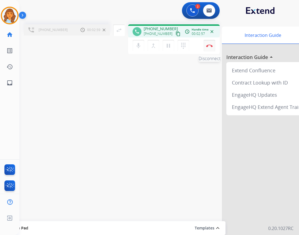
click at [211, 46] on img at bounding box center [209, 45] width 7 height 3
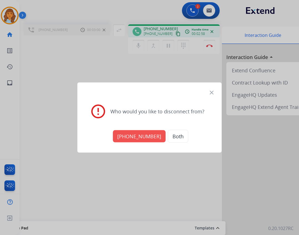
click at [134, 144] on div "+17139437016 Both" at bounding box center [149, 136] width 131 height 19
click at [137, 136] on button "+17139437016" at bounding box center [139, 136] width 53 height 12
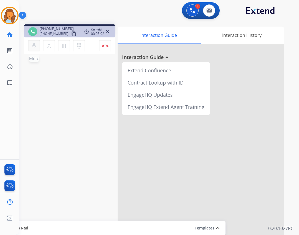
click at [39, 50] on button "mic Mute" at bounding box center [34, 46] width 12 height 12
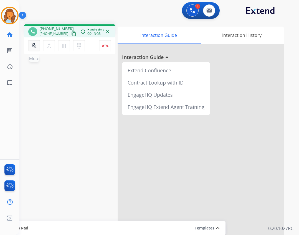
click at [34, 47] on mat-icon "mic_off" at bounding box center [34, 45] width 7 height 7
click at [106, 44] on button "Disconnect" at bounding box center [105, 46] width 12 height 12
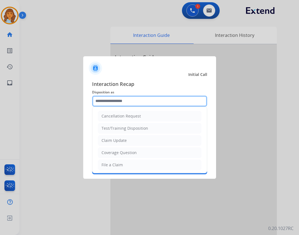
click at [117, 103] on input "text" at bounding box center [149, 101] width 115 height 11
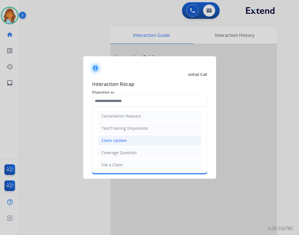
click at [129, 140] on li "Claim Update" at bounding box center [149, 140] width 103 height 11
type input "**********"
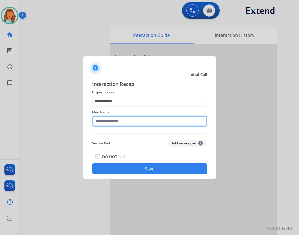
click at [120, 121] on input "text" at bounding box center [149, 121] width 115 height 11
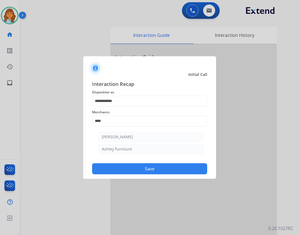
click at [109, 147] on div "Ashley furniture" at bounding box center [117, 149] width 30 height 6
type input "**********"
click at [115, 166] on button "Save" at bounding box center [149, 168] width 115 height 11
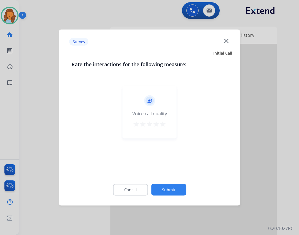
click at [174, 189] on button "Submit" at bounding box center [168, 190] width 35 height 12
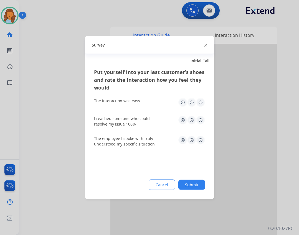
click at [190, 184] on button "Submit" at bounding box center [191, 185] width 27 height 10
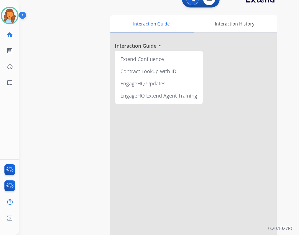
scroll to position [16, 0]
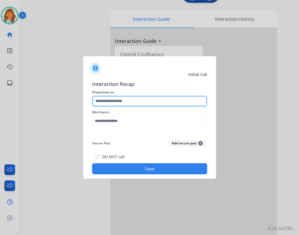
click at [134, 98] on input "text" at bounding box center [149, 101] width 115 height 11
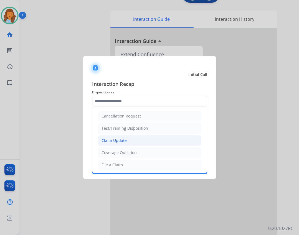
click at [135, 141] on li "Claim Update" at bounding box center [149, 140] width 103 height 11
type input "**********"
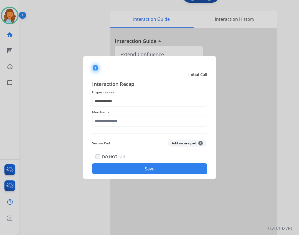
click at [132, 115] on span "Merchants" at bounding box center [149, 112] width 115 height 7
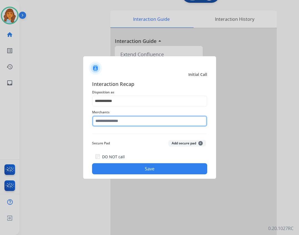
click at [130, 122] on input "text" at bounding box center [149, 121] width 115 height 11
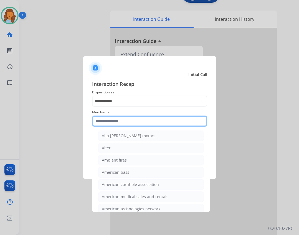
scroll to position [471, 0]
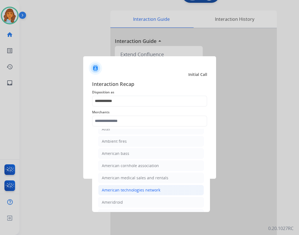
click at [138, 189] on div "American technologies network" at bounding box center [131, 190] width 59 height 6
type input "**********"
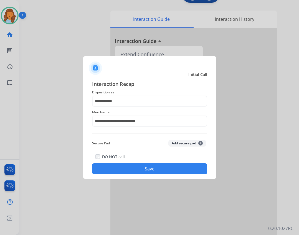
click at [136, 160] on div "DO NOT call Save" at bounding box center [149, 163] width 115 height 21
click at [136, 166] on button "Save" at bounding box center [149, 168] width 115 height 11
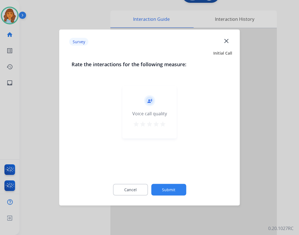
click at [163, 191] on button "Submit" at bounding box center [168, 190] width 35 height 12
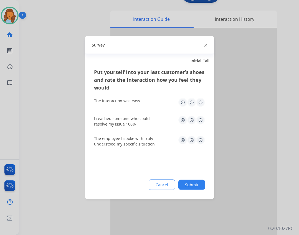
click at [205, 47] on div at bounding box center [205, 45] width 3 height 7
click at [206, 45] on img at bounding box center [205, 45] width 3 height 3
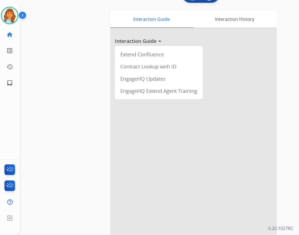
scroll to position [0, 0]
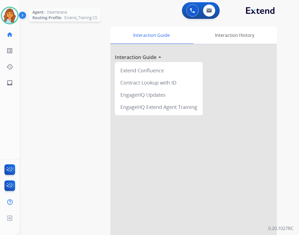
click at [10, 19] on img at bounding box center [10, 16] width 16 height 16
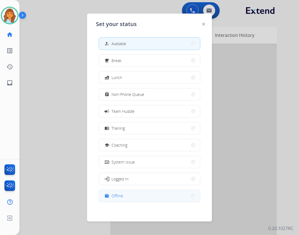
click at [121, 190] on button "work_off Offline" at bounding box center [149, 196] width 101 height 12
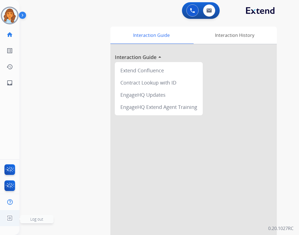
click at [16, 218] on ul "Log out Log out" at bounding box center [9, 218] width 19 height 16
click at [14, 216] on img at bounding box center [10, 218] width 10 height 11
click at [30, 216] on span "Log out" at bounding box center [36, 219] width 33 height 8
